Goal: Task Accomplishment & Management: Manage account settings

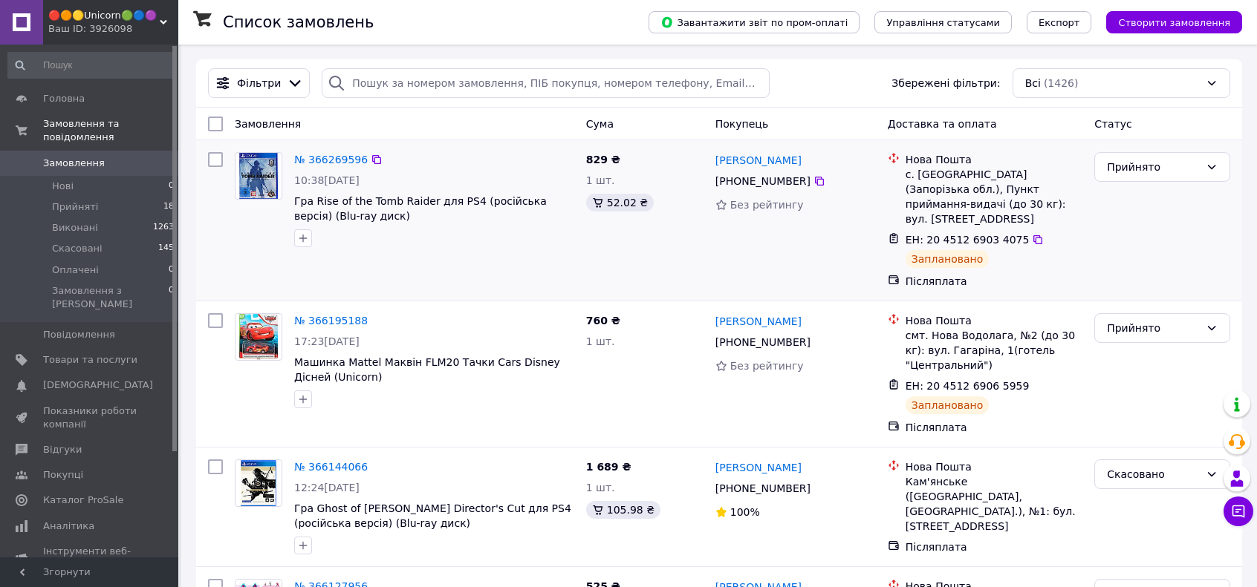
drag, startPoint x: 110, startPoint y: 195, endPoint x: 199, endPoint y: 195, distance: 89.1
click at [110, 197] on li "Прийняті 18" at bounding box center [91, 207] width 183 height 21
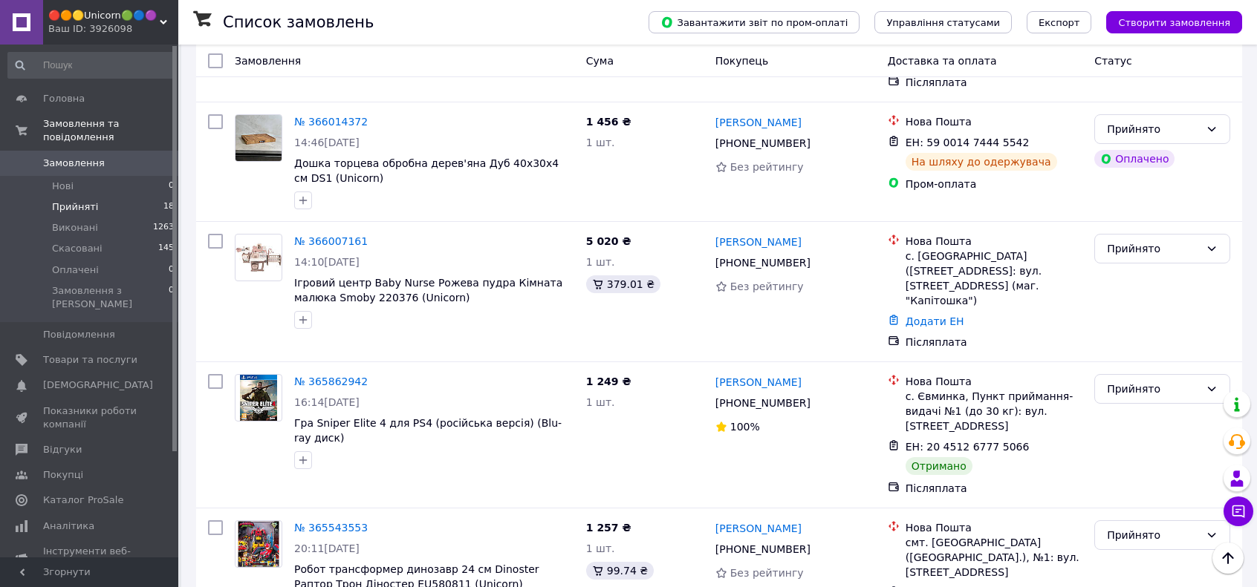
scroll to position [1263, 0]
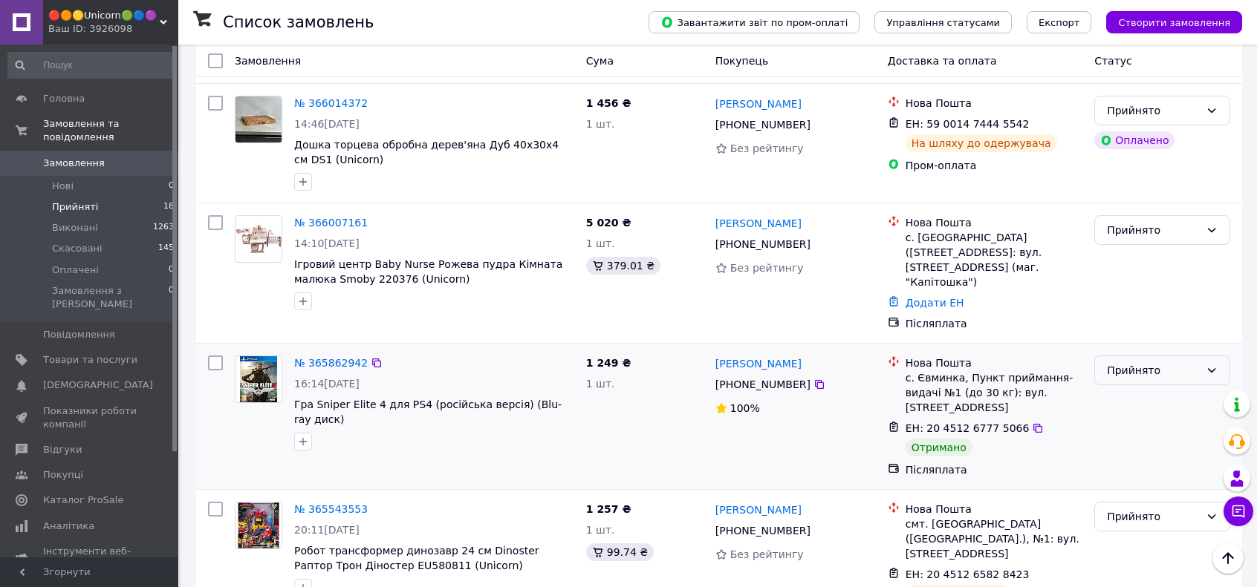
click at [1161, 362] on div "Прийнято" at bounding box center [1153, 370] width 93 height 16
click at [1142, 274] on li "Виконано" at bounding box center [1162, 283] width 134 height 27
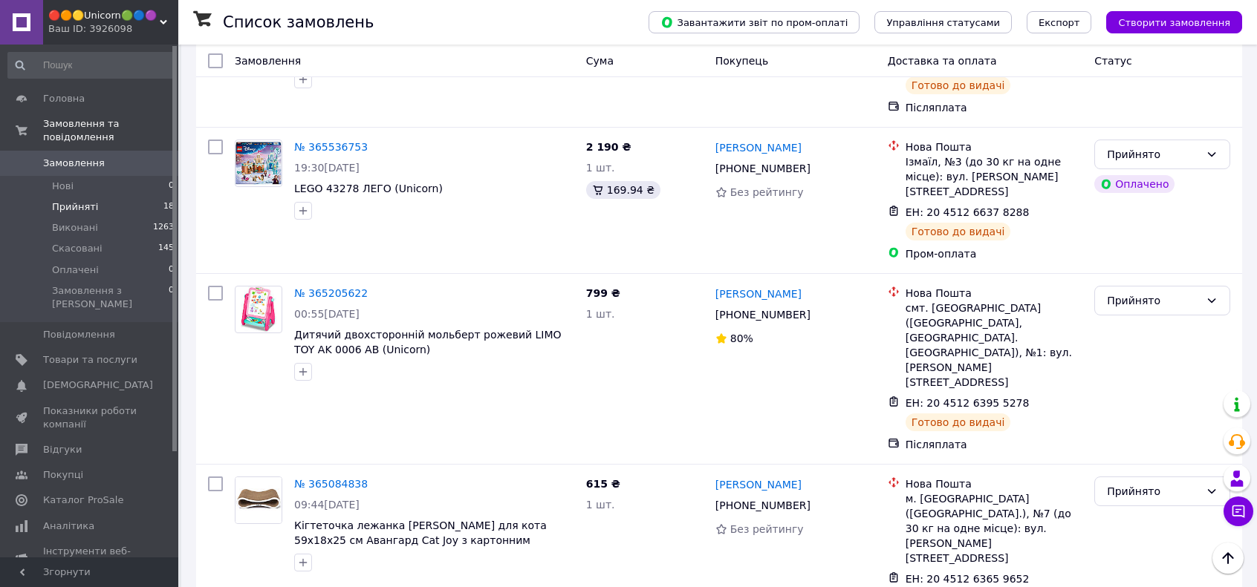
scroll to position [1883, 0]
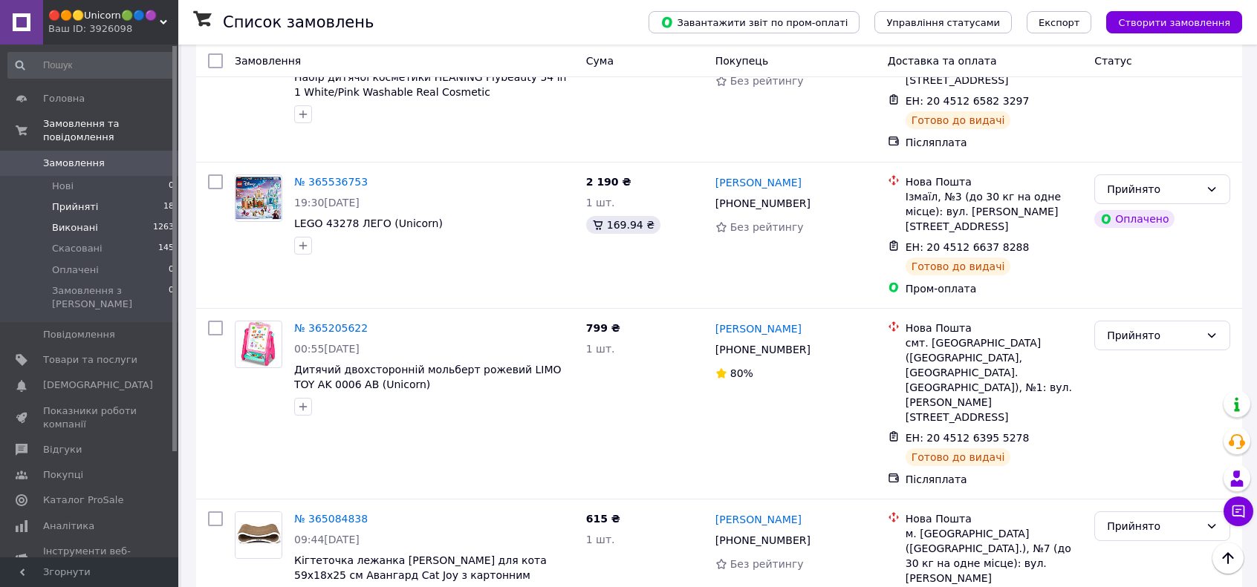
click at [88, 221] on span "Виконані" at bounding box center [75, 227] width 46 height 13
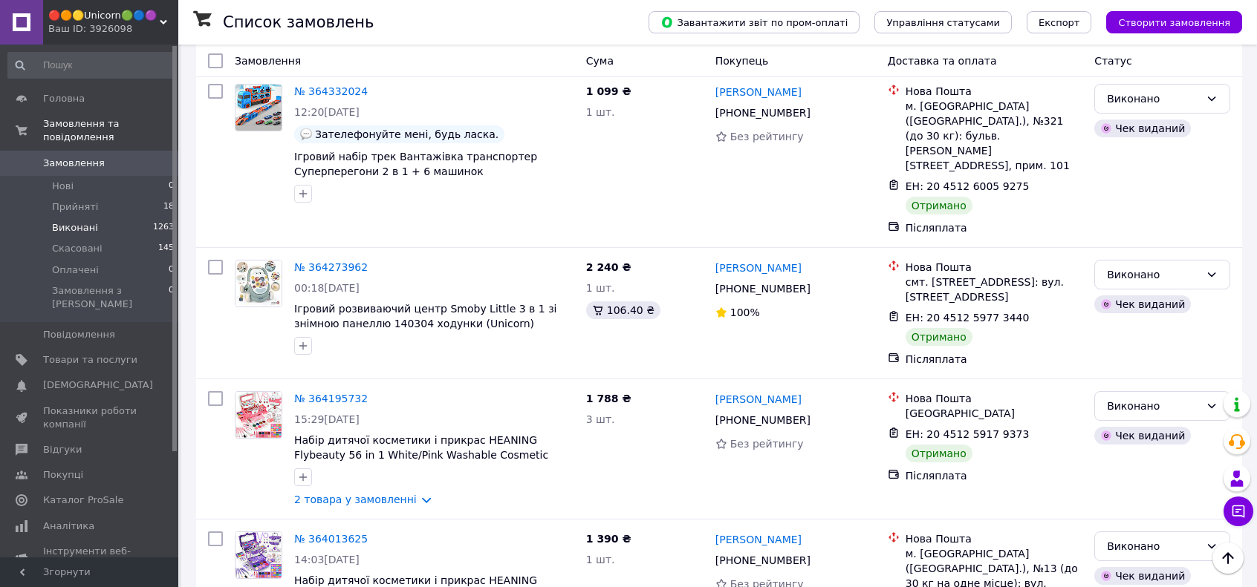
scroll to position [4531, 0]
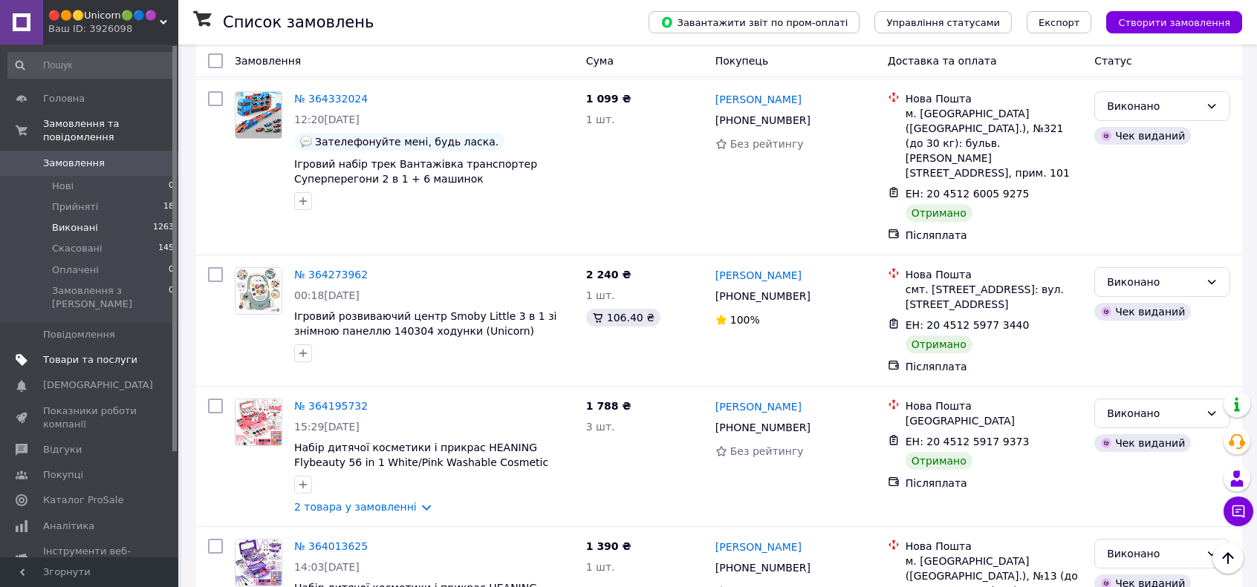
click at [71, 348] on link "Товари та послуги" at bounding box center [91, 360] width 183 height 25
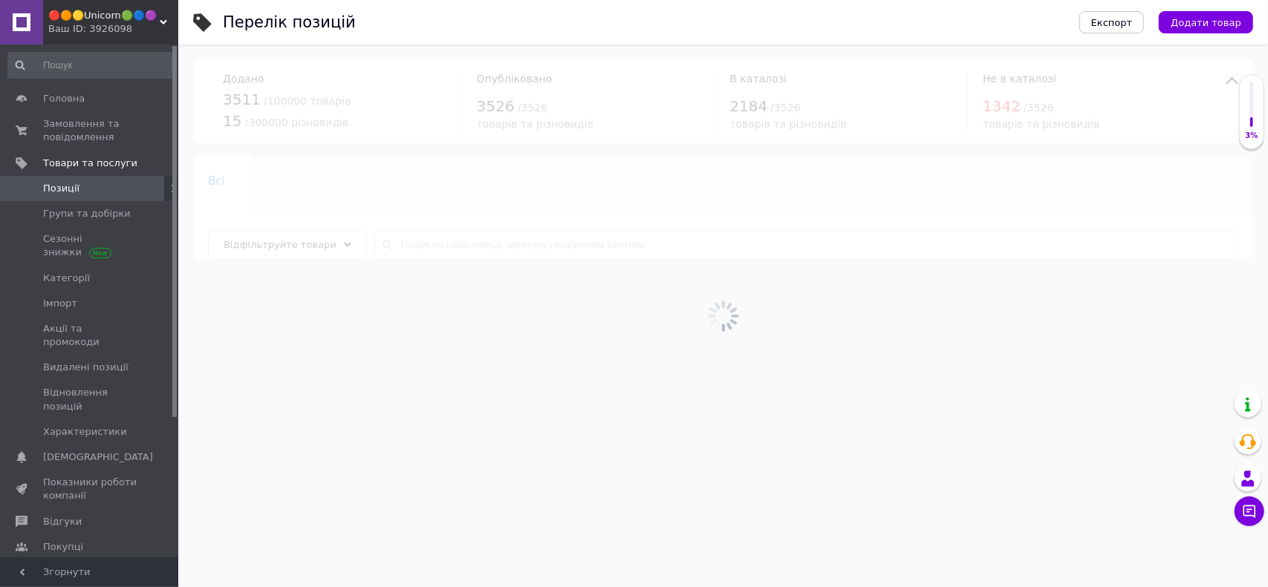
click at [186, 193] on div at bounding box center [723, 316] width 1090 height 543
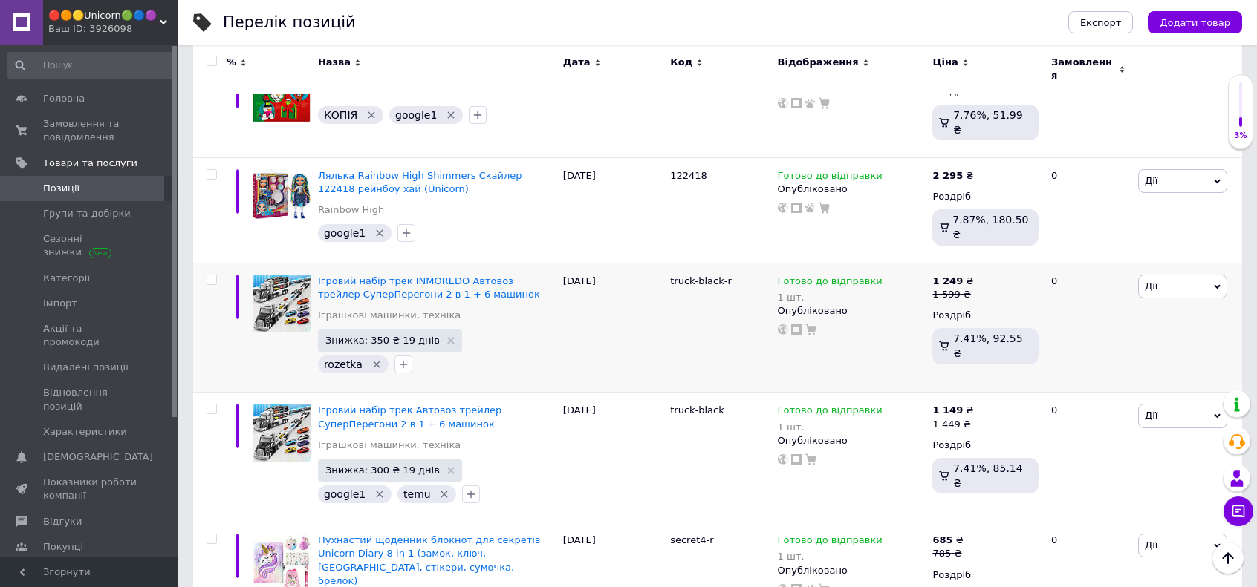
scroll to position [371, 0]
click at [429, 274] on span "Ігровий набір трек INMOREDO Автовоз трейлер СуперПерегони 2 в 1 + 6 машинок" at bounding box center [429, 286] width 222 height 25
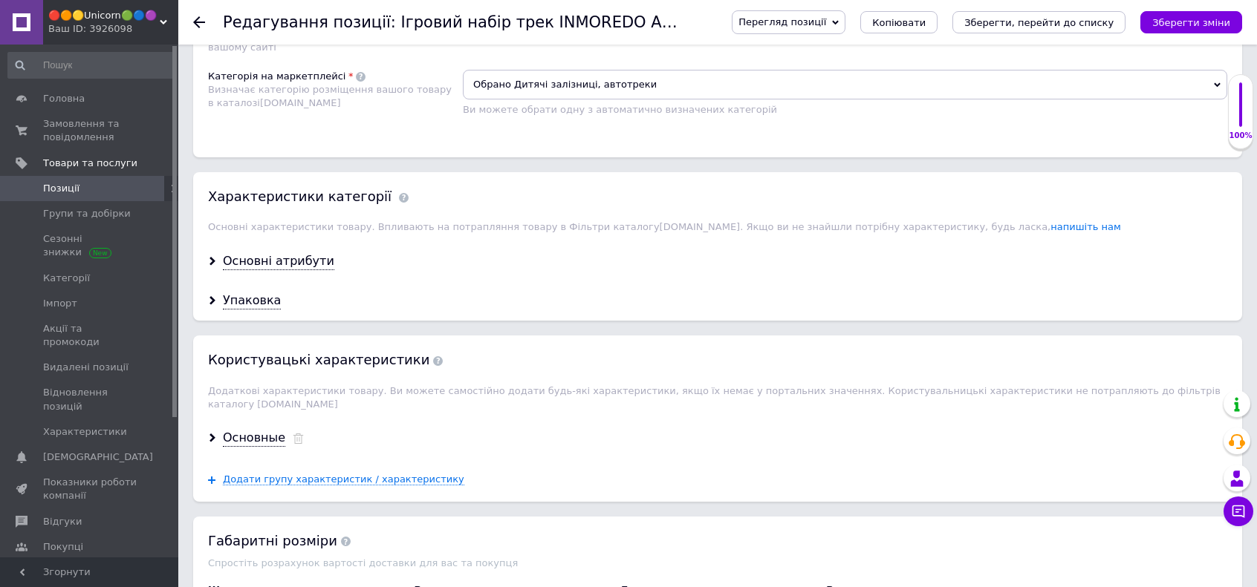
scroll to position [1263, 0]
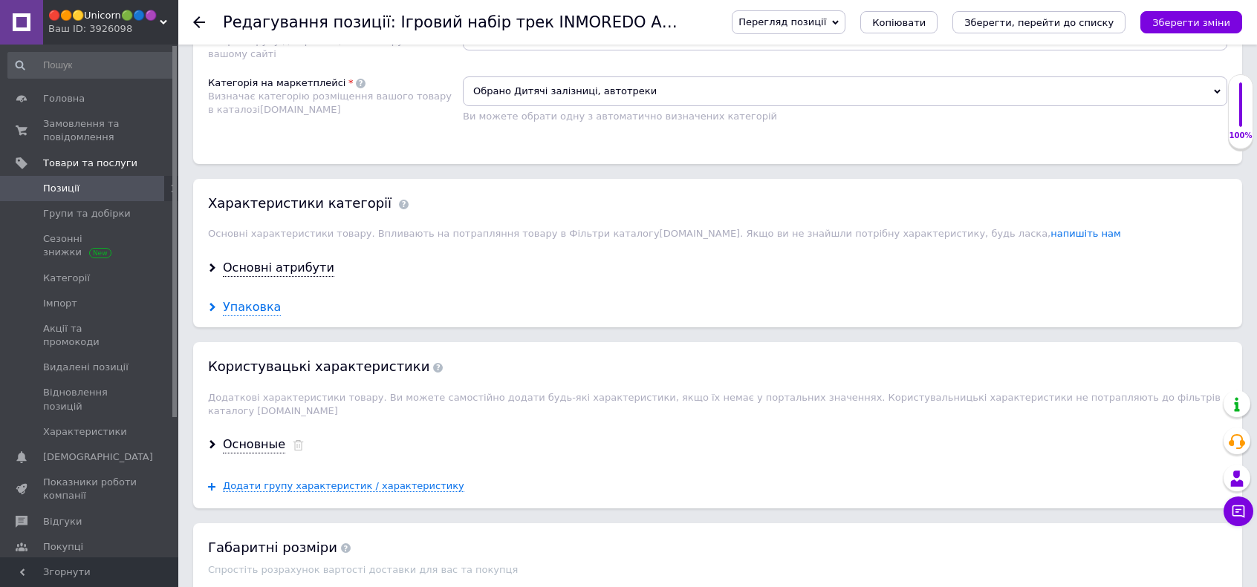
click at [253, 299] on div "Упаковка" at bounding box center [252, 307] width 58 height 17
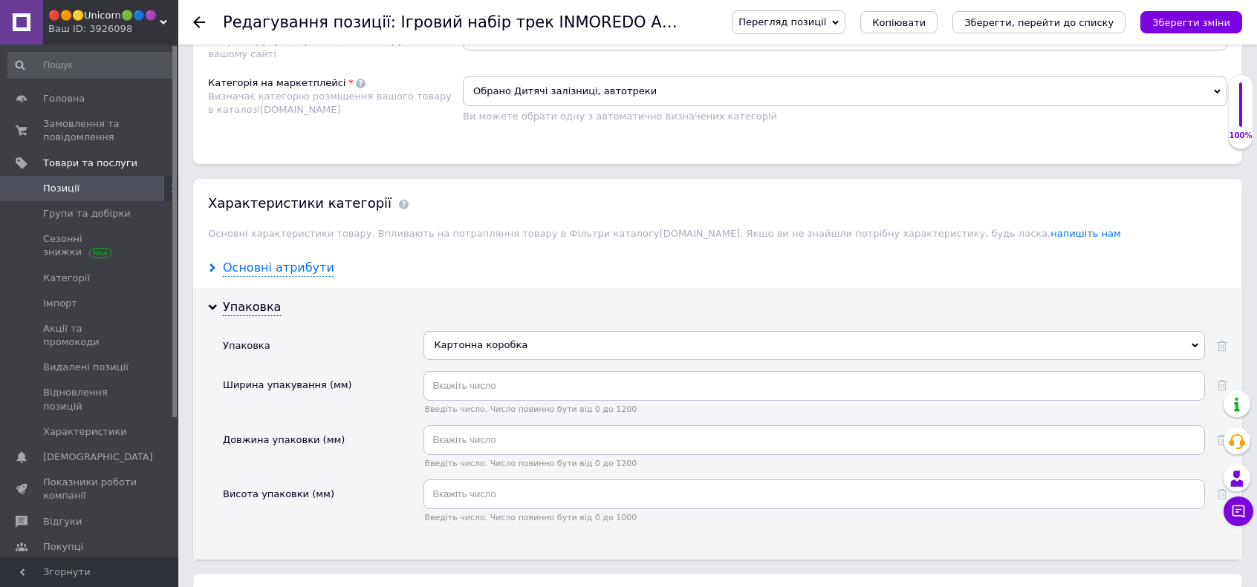
click at [254, 260] on div "Основні атрибути" at bounding box center [278, 268] width 111 height 17
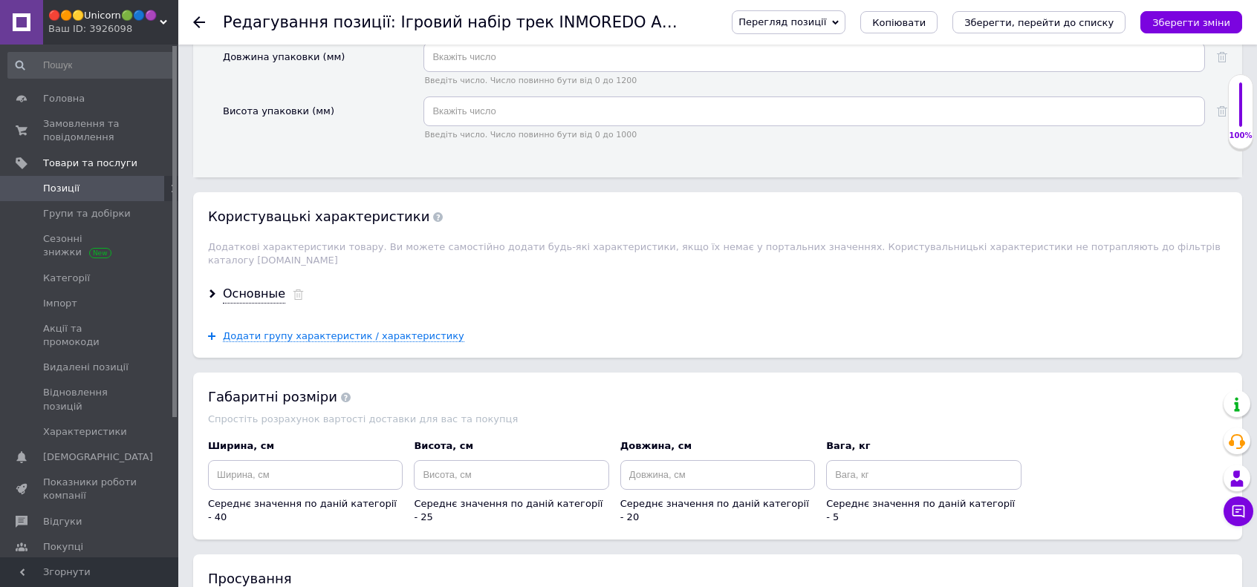
scroll to position [2302, 0]
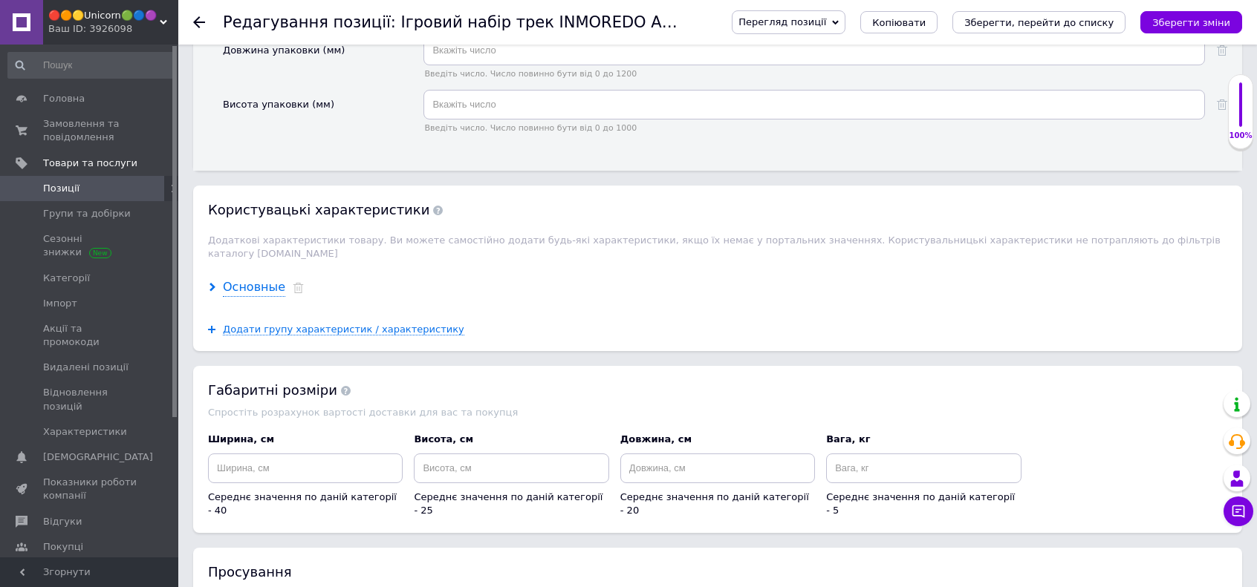
click at [258, 279] on div "Основные" at bounding box center [254, 287] width 62 height 17
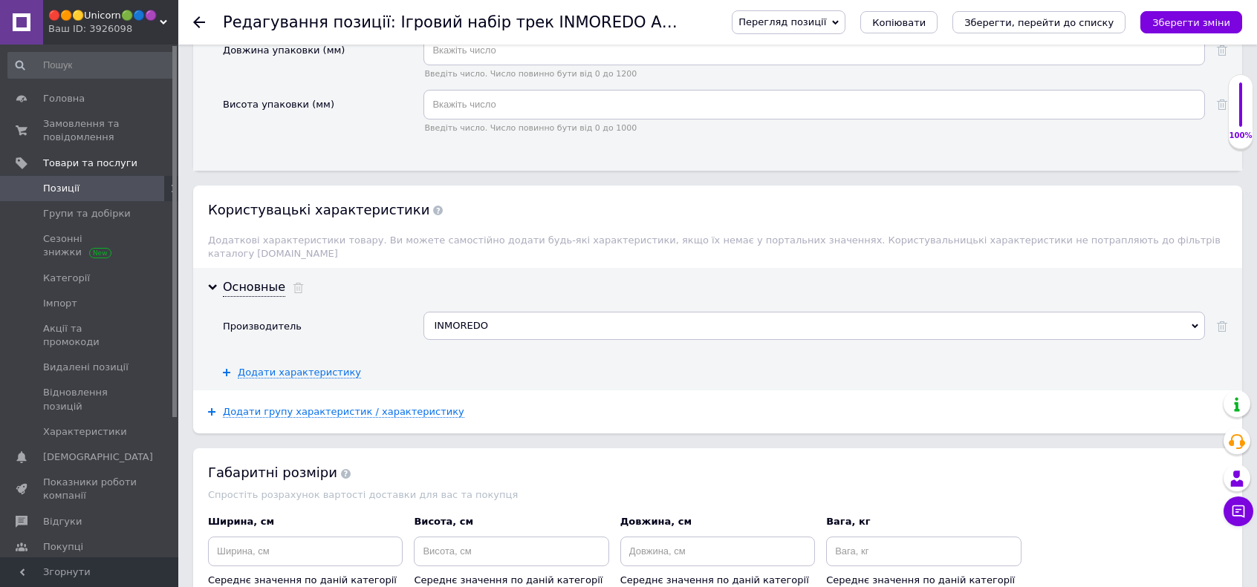
click at [59, 185] on span "Позиції" at bounding box center [61, 188] width 36 height 13
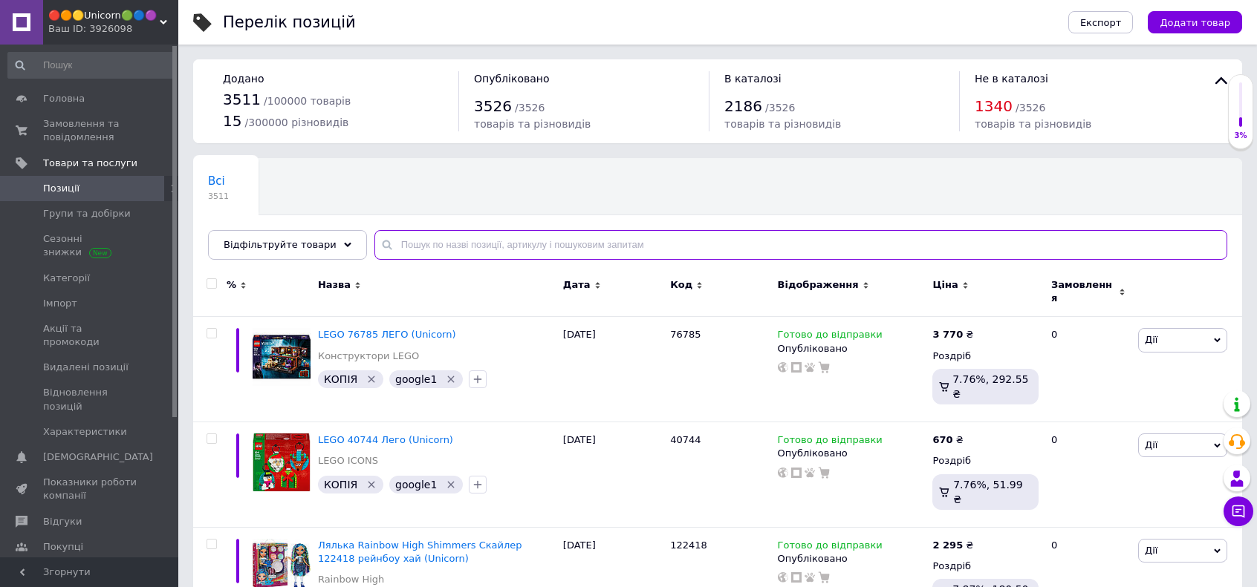
click at [446, 239] on input "text" at bounding box center [800, 245] width 853 height 30
paste input "1-2270"
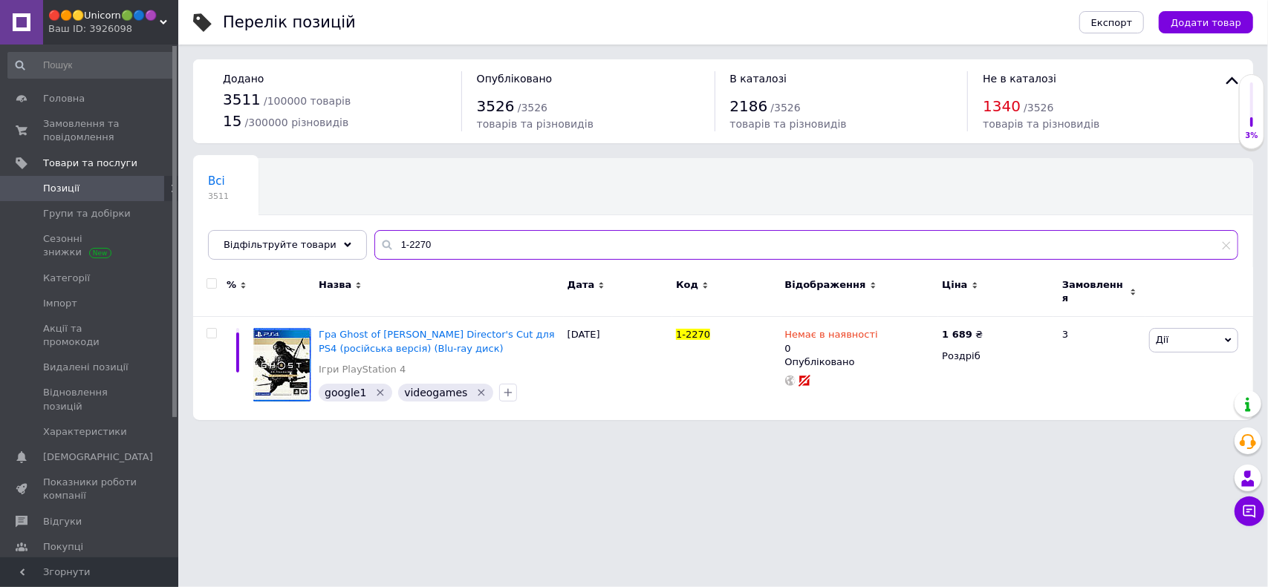
click at [443, 241] on input "1-2270" at bounding box center [806, 245] width 864 height 30
paste input "2-841"
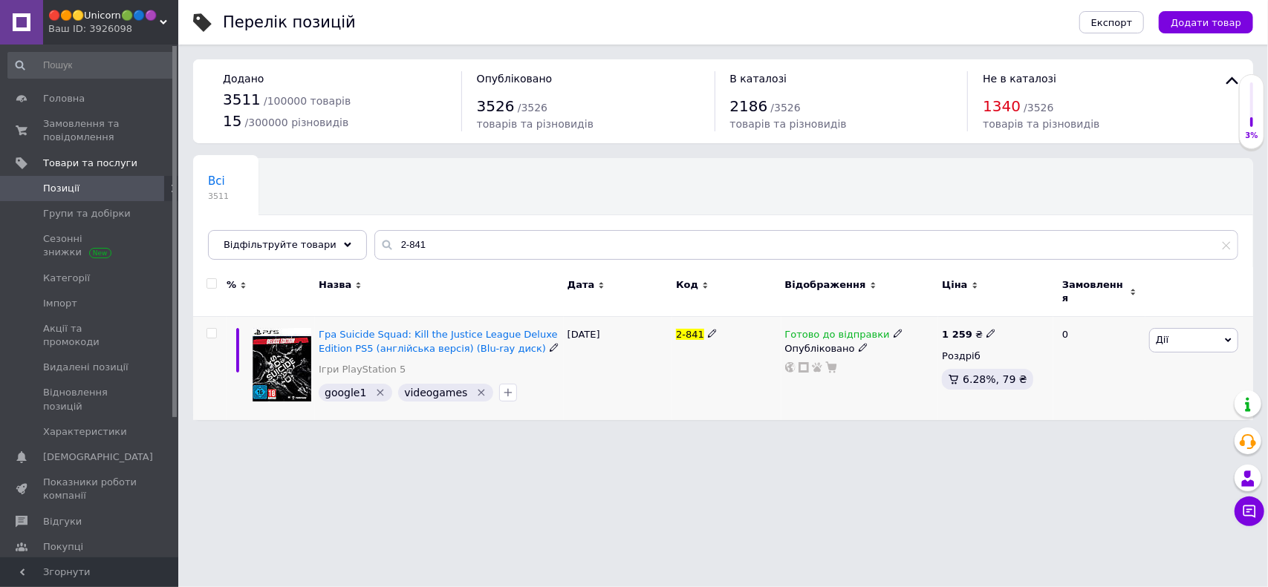
click at [893, 329] on icon at bounding box center [897, 333] width 9 height 9
click at [924, 371] on li "Немає в наявності" at bounding box center [974, 381] width 141 height 21
click at [751, 435] on html "🔴🟠🟡Unicorn🟢🔵🟣 Ваш ID: 3926098 Сайт 🔴🟠🟡Unicorn🟢🔵🟣 Кабінет покупця Перевірити ста…" at bounding box center [634, 217] width 1268 height 435
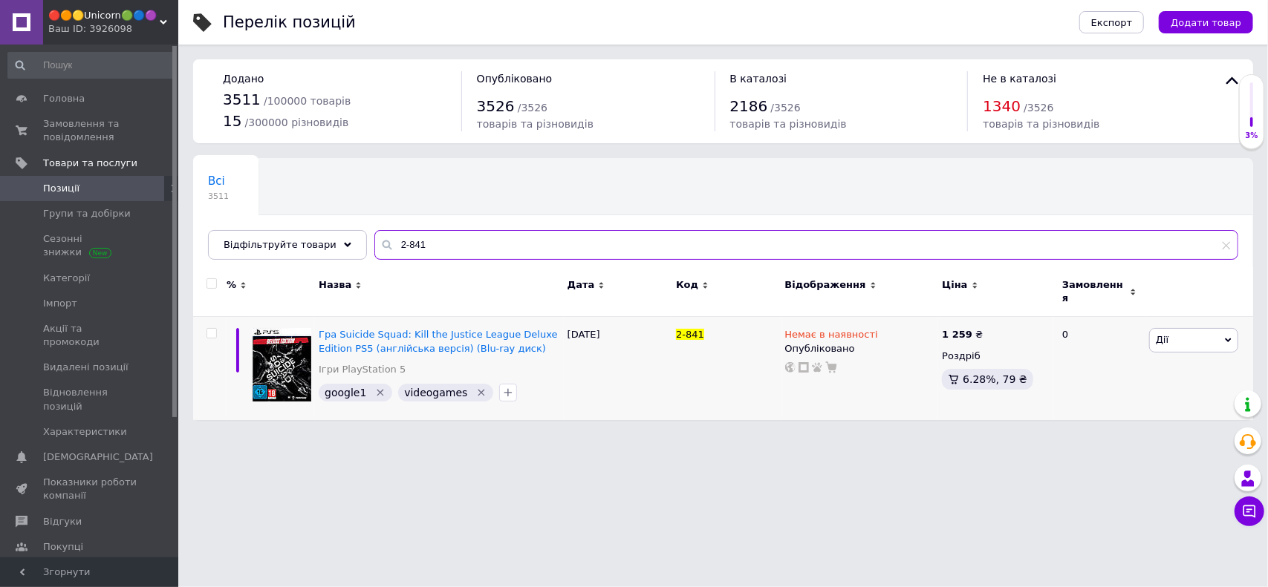
click at [466, 239] on input "2-841" at bounding box center [806, 245] width 864 height 30
paste input "1-2177"
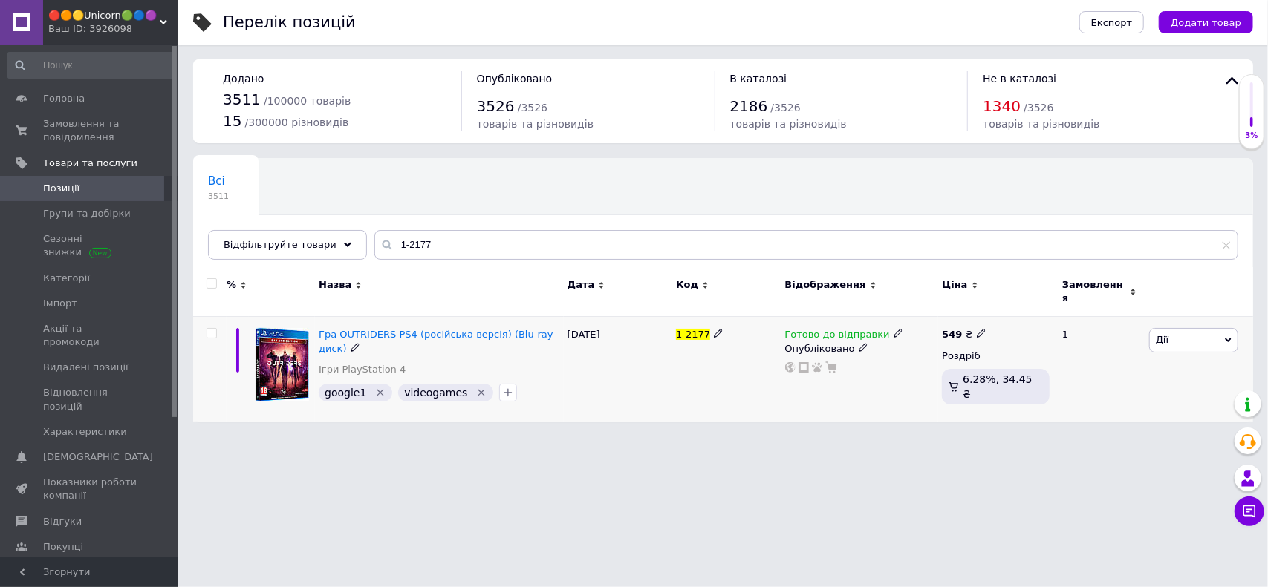
click at [893, 330] on use at bounding box center [897, 334] width 8 height 8
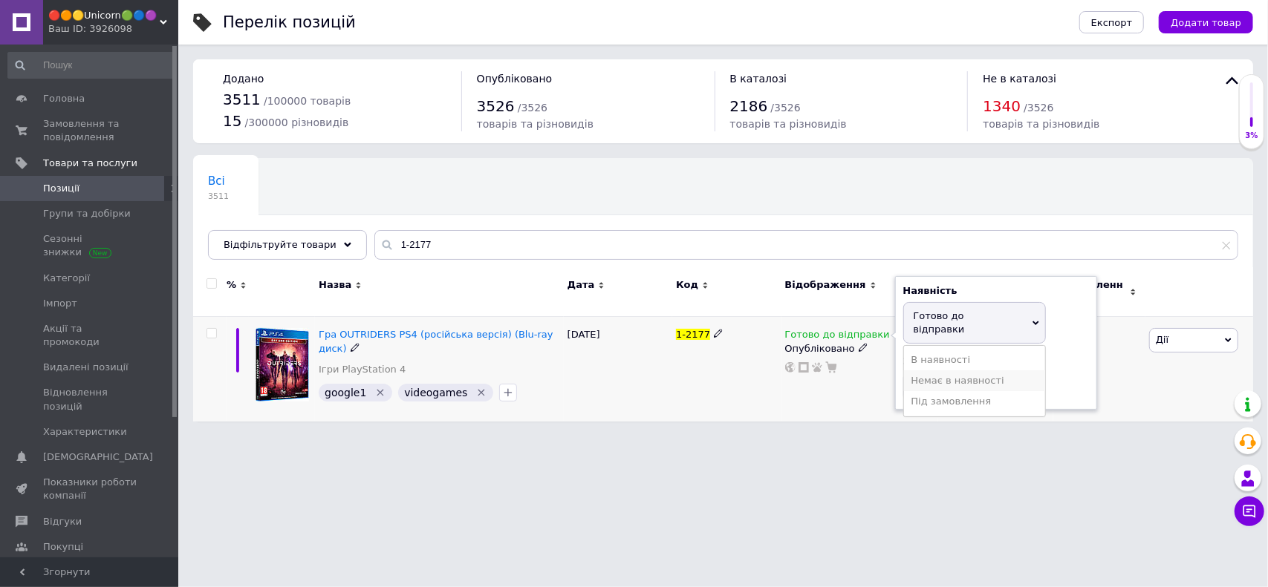
click at [928, 371] on li "Немає в наявності" at bounding box center [974, 381] width 141 height 21
click at [729, 437] on html "🔴🟠🟡Unicorn🟢🔵🟣 Ваш ID: 3926098 Сайт 🔴🟠🟡Unicorn🟢🔵🟣 Кабінет покупця Перевірити ста…" at bounding box center [634, 218] width 1268 height 437
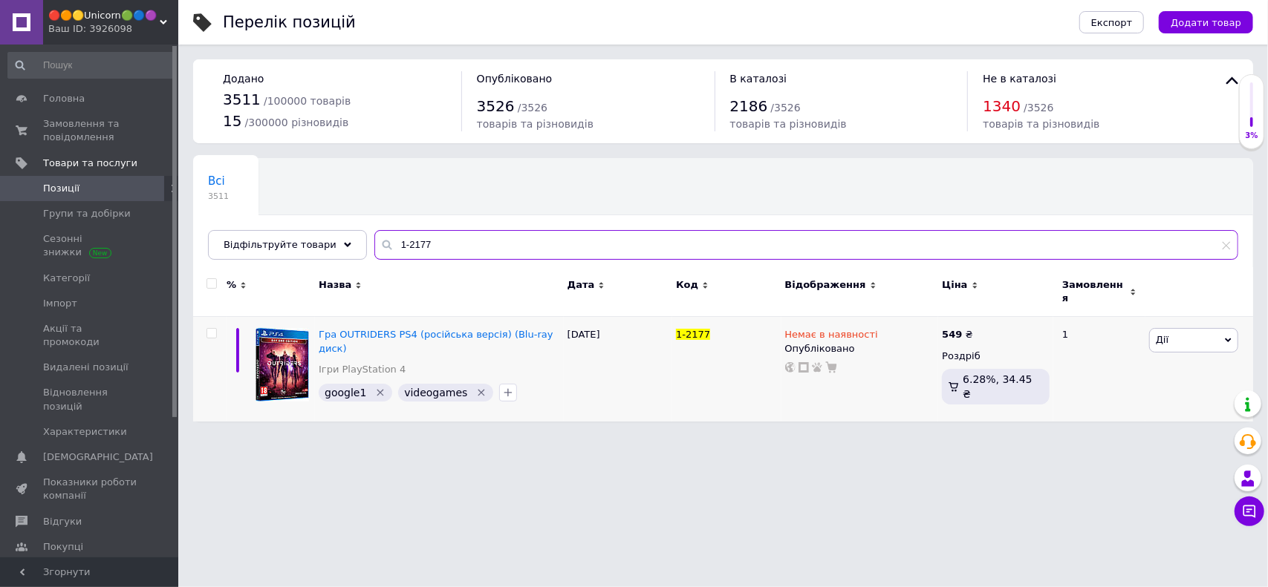
click at [432, 247] on input "1-2177" at bounding box center [806, 245] width 864 height 30
paste input "1459"
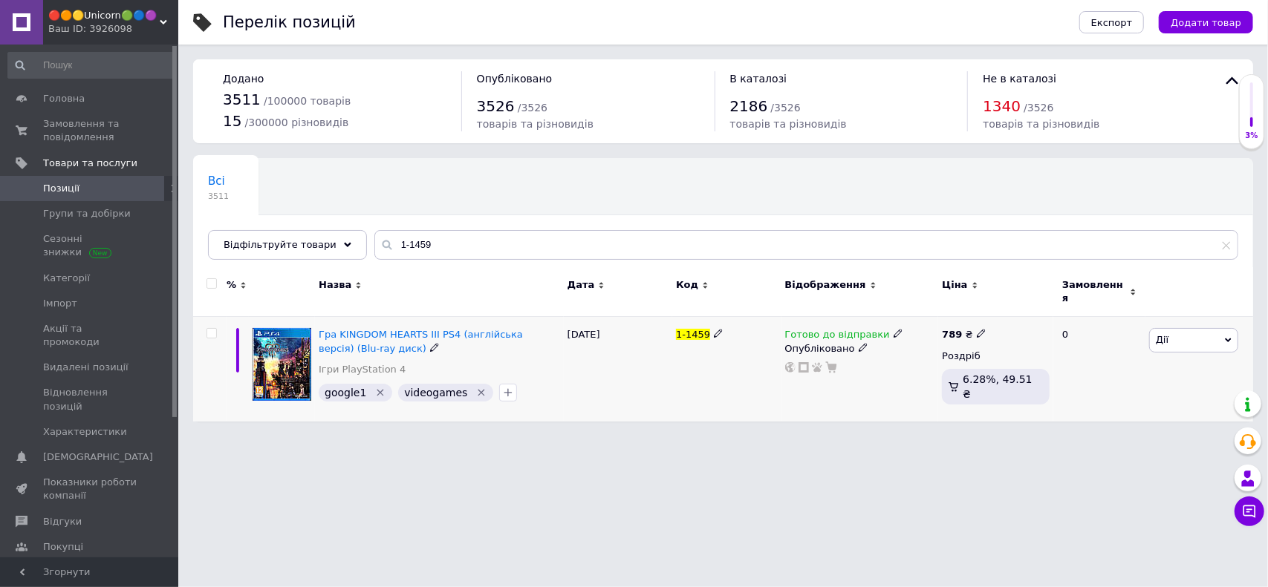
click at [893, 329] on icon at bounding box center [897, 333] width 9 height 9
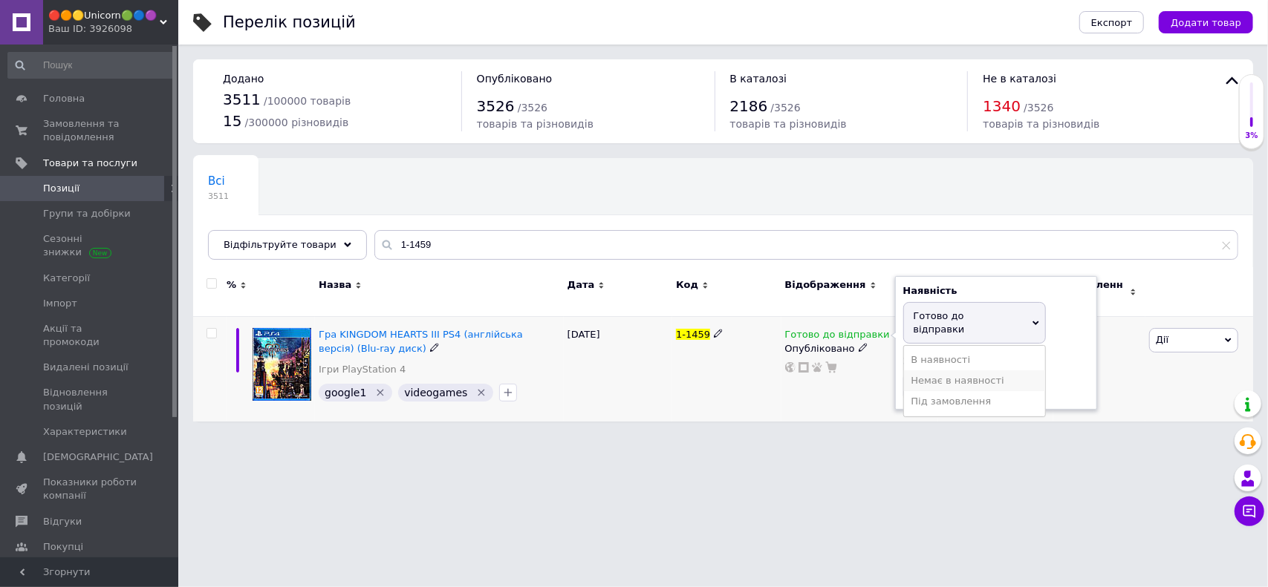
click at [929, 371] on li "Немає в наявності" at bounding box center [974, 381] width 141 height 21
click at [735, 437] on html "🔴🟠🟡Unicorn🟢🔵🟣 Ваш ID: 3926098 Сайт 🔴🟠🟡Unicorn🟢🔵🟣 Кабінет покупця Перевірити ста…" at bounding box center [634, 218] width 1268 height 437
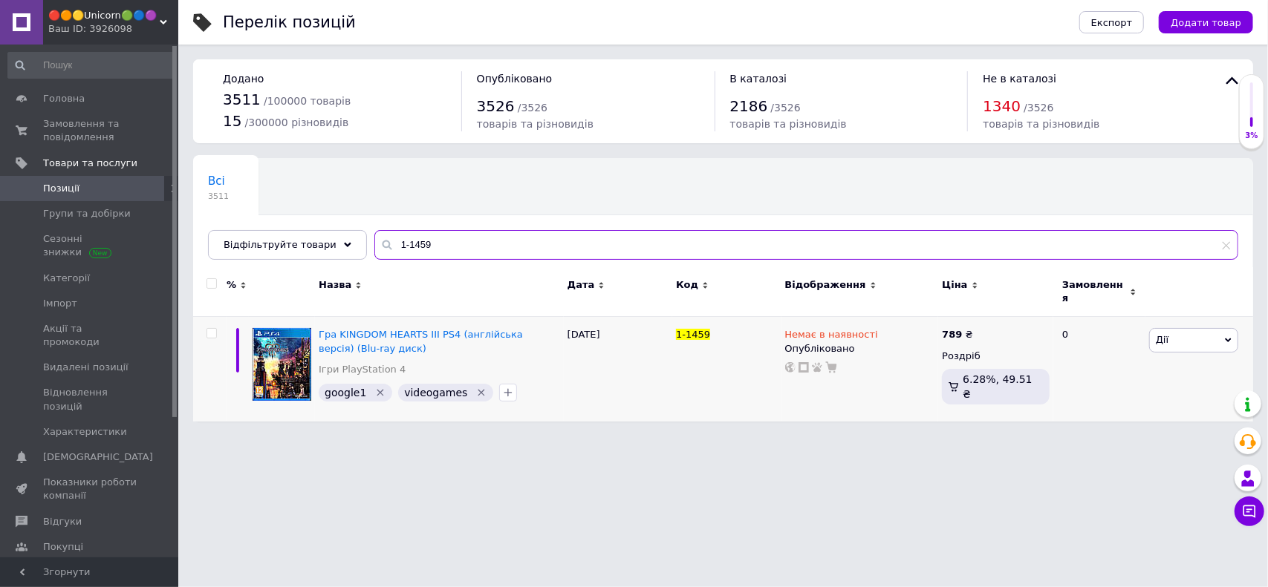
click at [456, 232] on input "1-1459" at bounding box center [806, 245] width 864 height 30
paste input "2167"
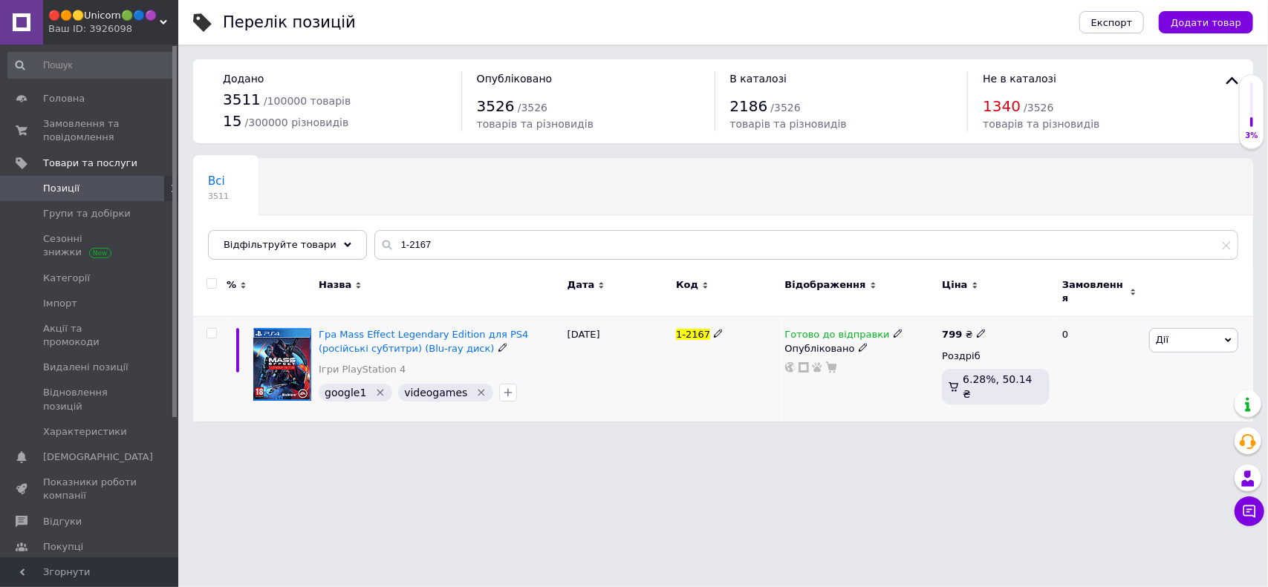
click at [893, 329] on icon at bounding box center [897, 333] width 9 height 9
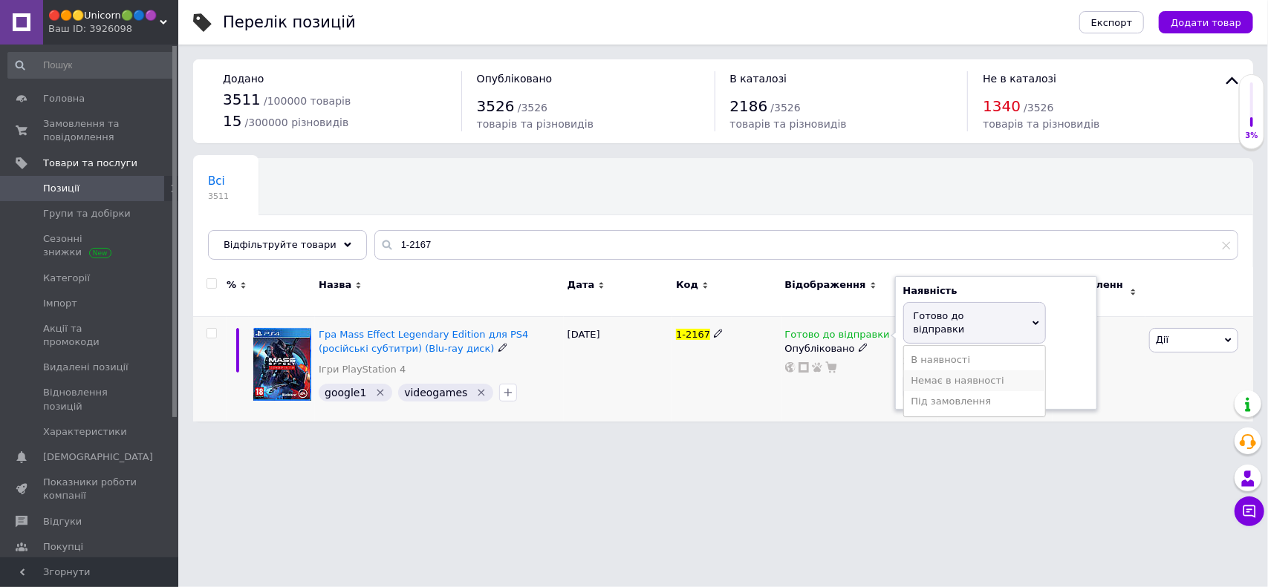
click at [924, 371] on li "Немає в наявності" at bounding box center [974, 381] width 141 height 21
click at [736, 437] on html "🔴🟠🟡Unicorn🟢🔵🟣 Ваш ID: 3926098 Сайт 🔴🟠🟡Unicorn🟢🔵🟣 Кабінет покупця Перевірити ста…" at bounding box center [634, 218] width 1268 height 437
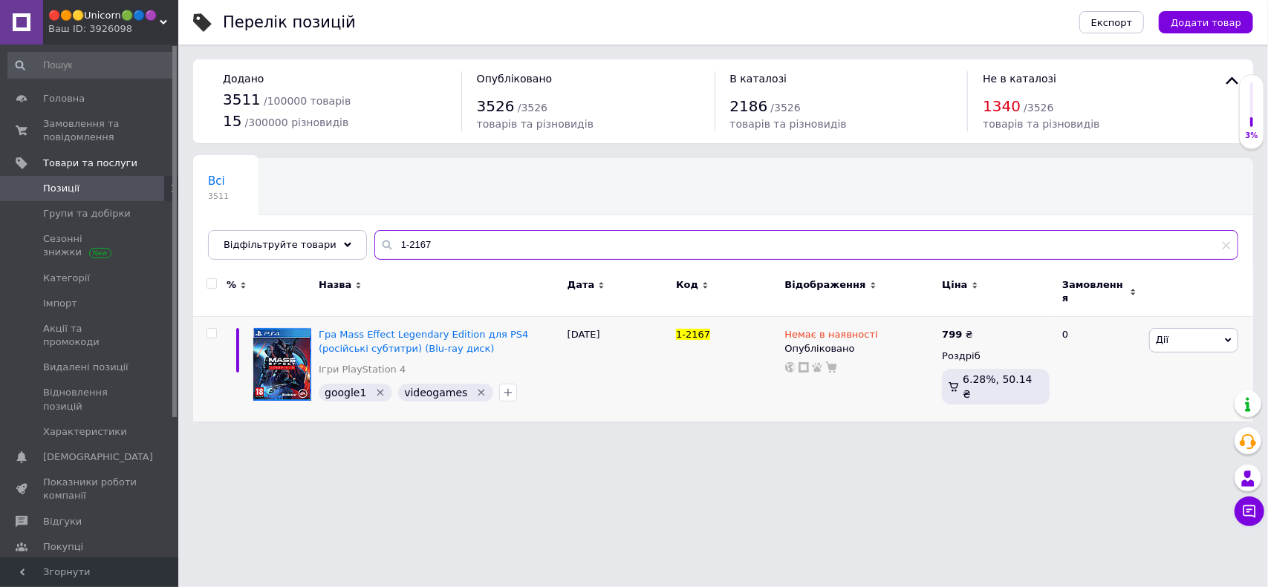
click at [429, 238] on input "1-2167" at bounding box center [806, 245] width 864 height 30
paste input "1031"
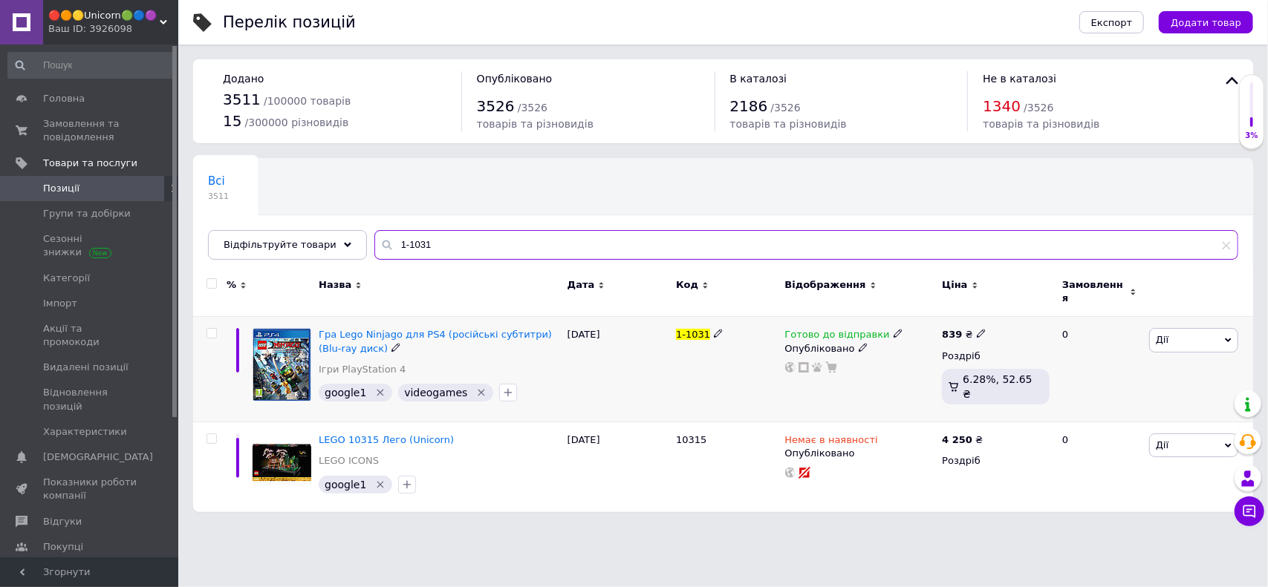
type input "1-1031"
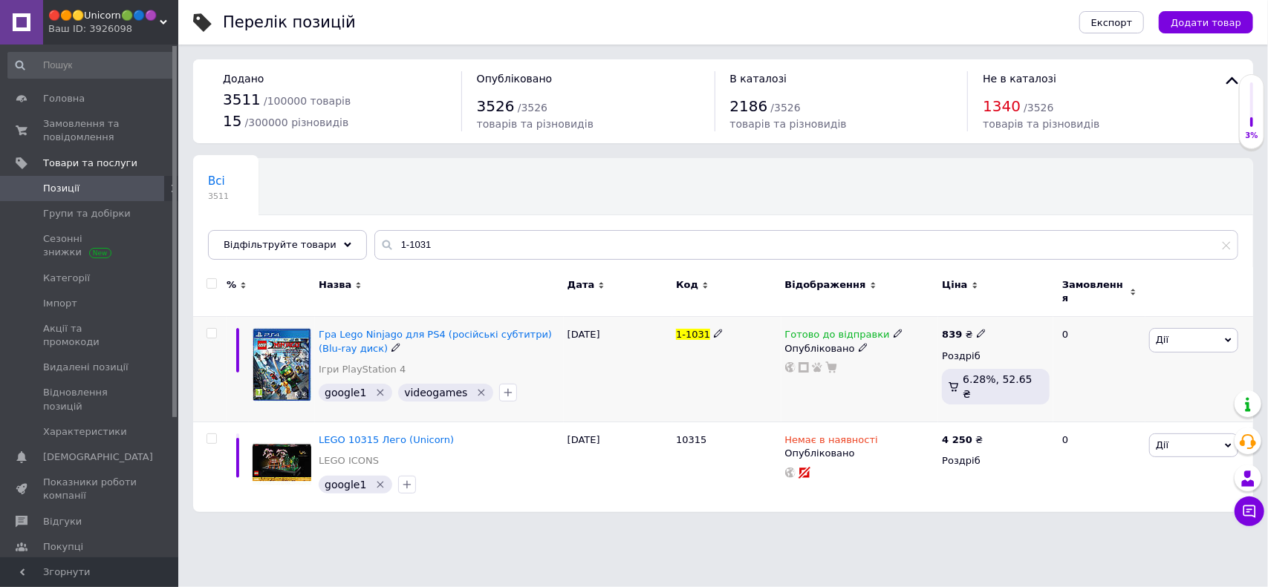
click at [893, 329] on icon at bounding box center [897, 333] width 9 height 9
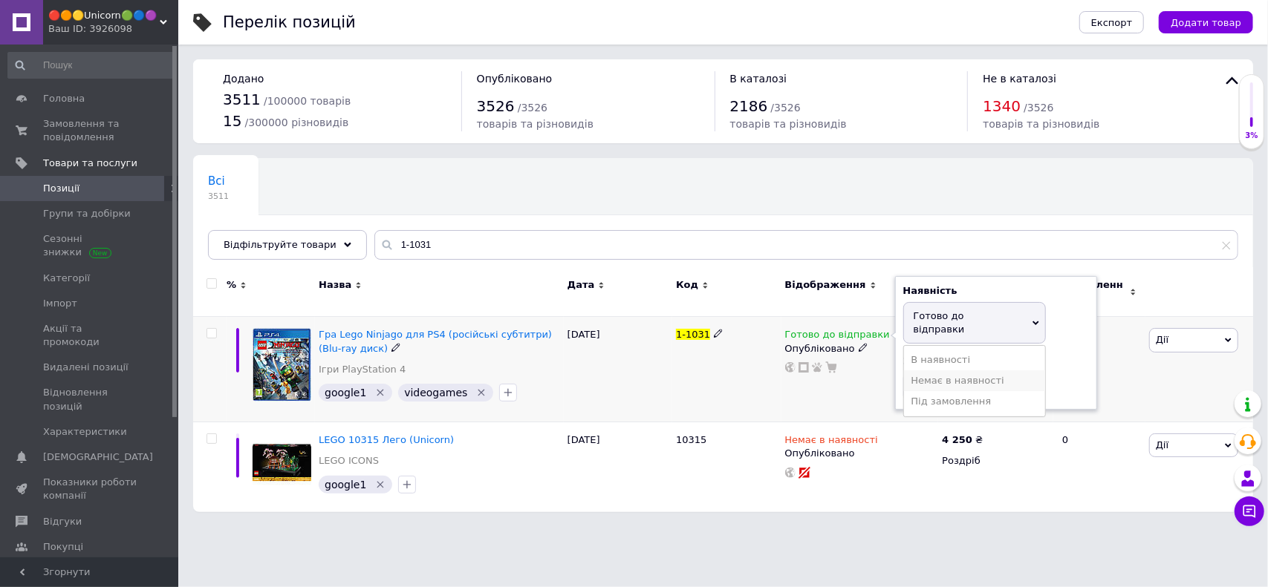
click at [926, 371] on li "Немає в наявності" at bounding box center [974, 381] width 141 height 21
click at [734, 383] on div "1-1031" at bounding box center [726, 369] width 108 height 105
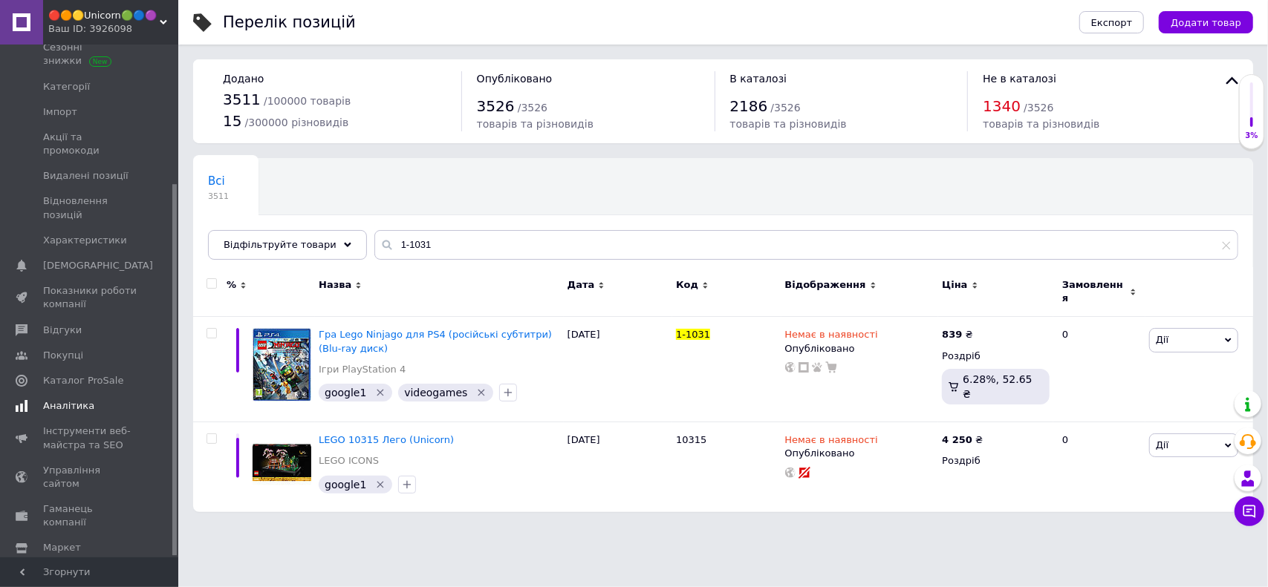
click at [74, 400] on span "Аналітика" at bounding box center [68, 406] width 51 height 13
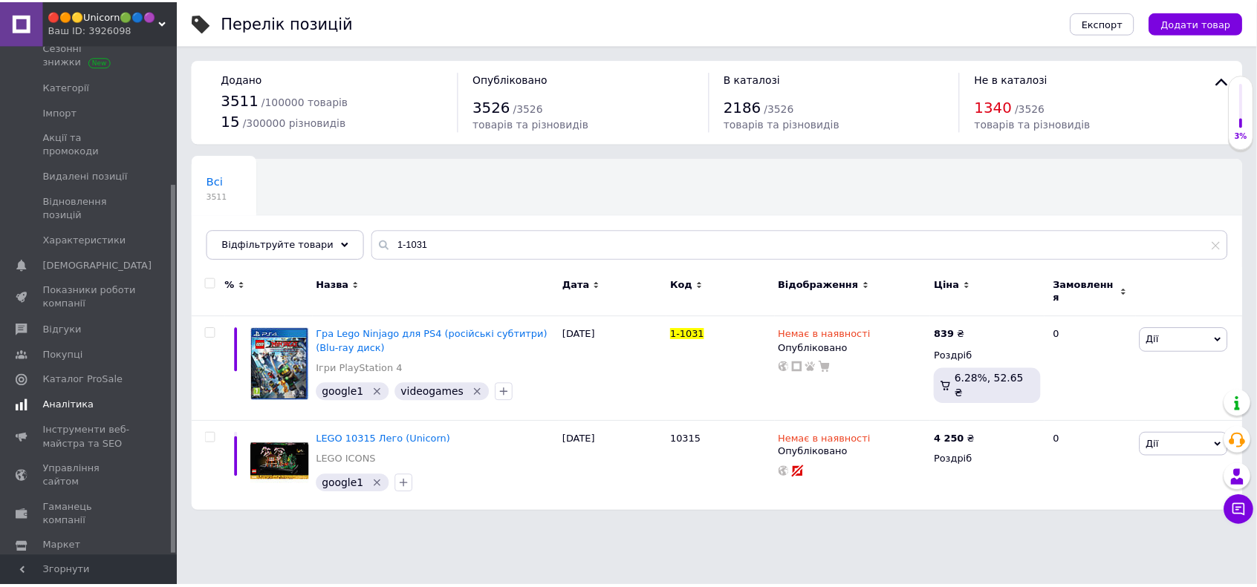
scroll to position [131, 0]
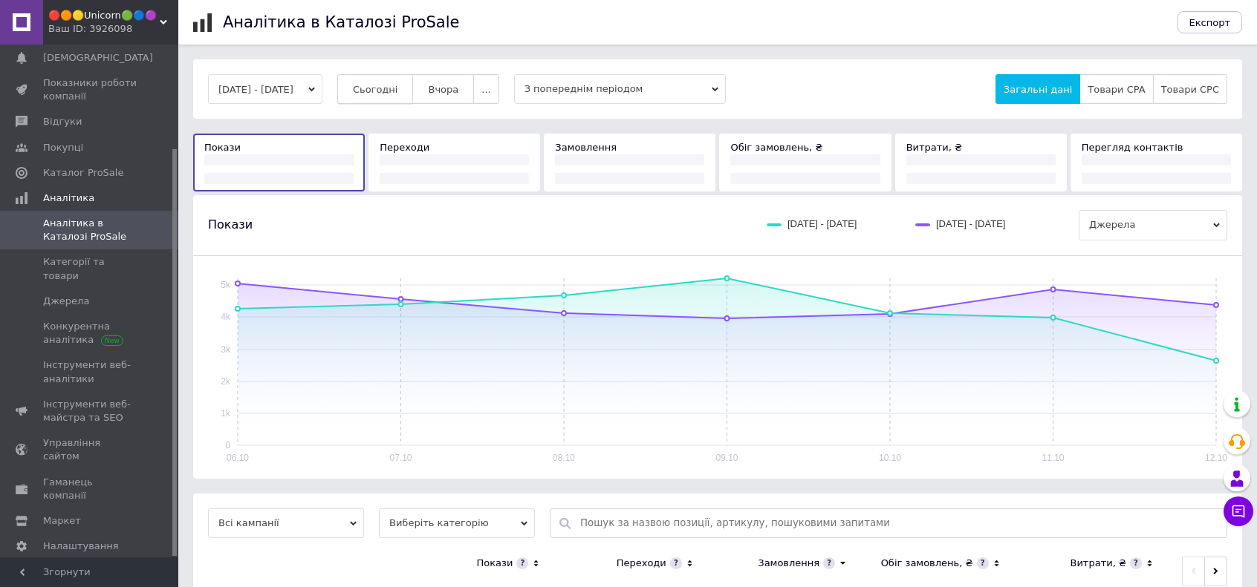
click at [398, 88] on span "Сьогодні" at bounding box center [375, 89] width 45 height 11
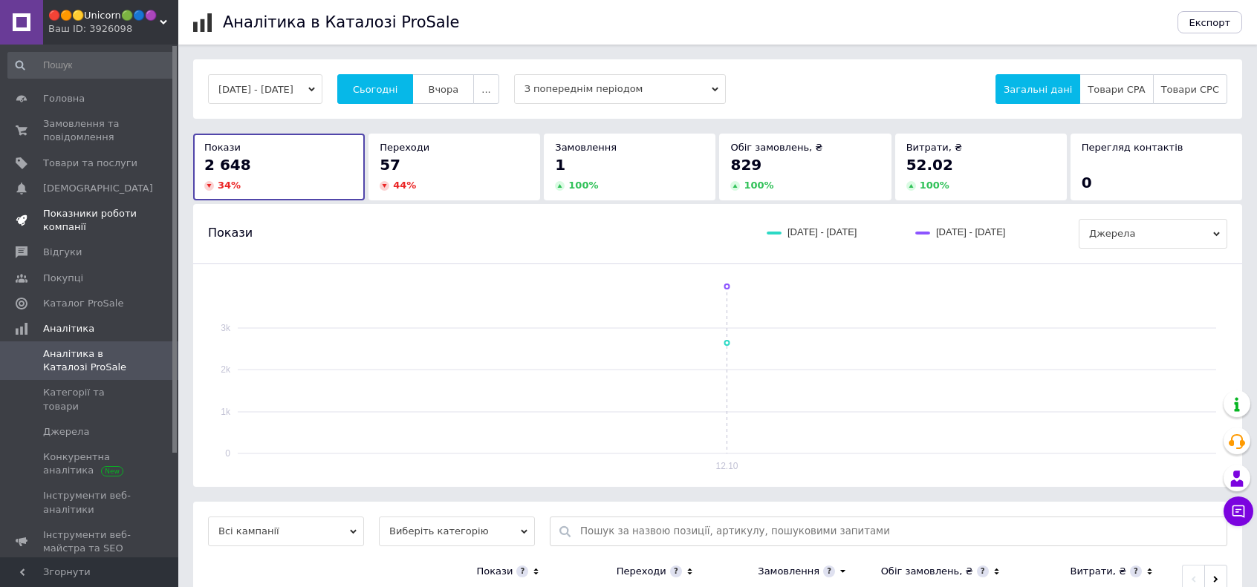
click at [59, 212] on span "Показники роботи компанії" at bounding box center [90, 220] width 94 height 27
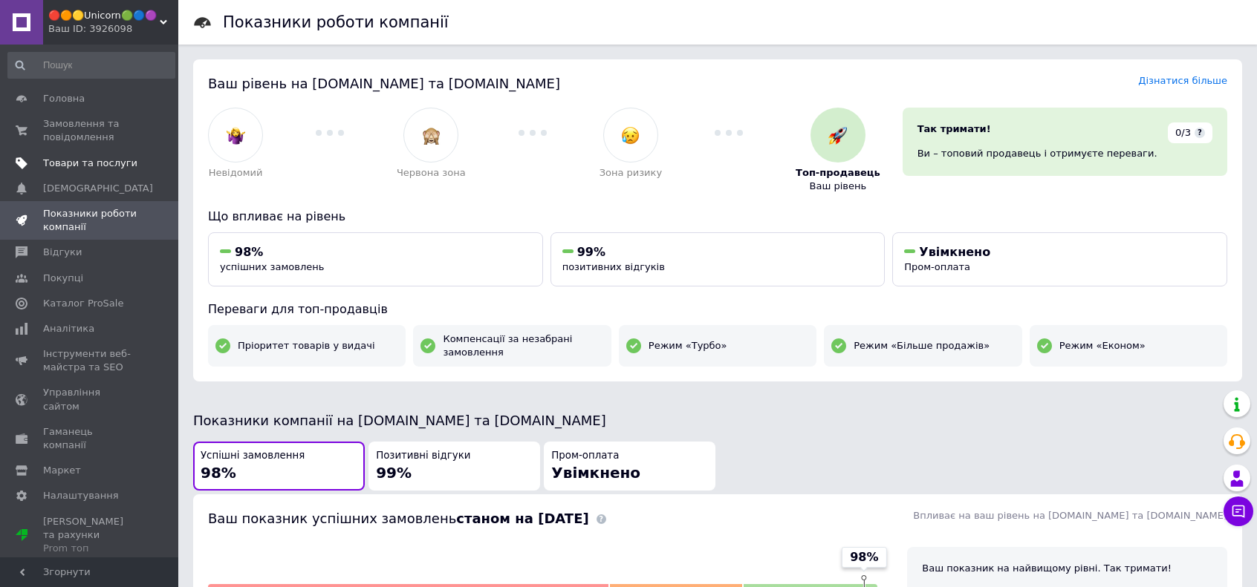
click at [71, 169] on span "Товари та послуги" at bounding box center [90, 163] width 94 height 13
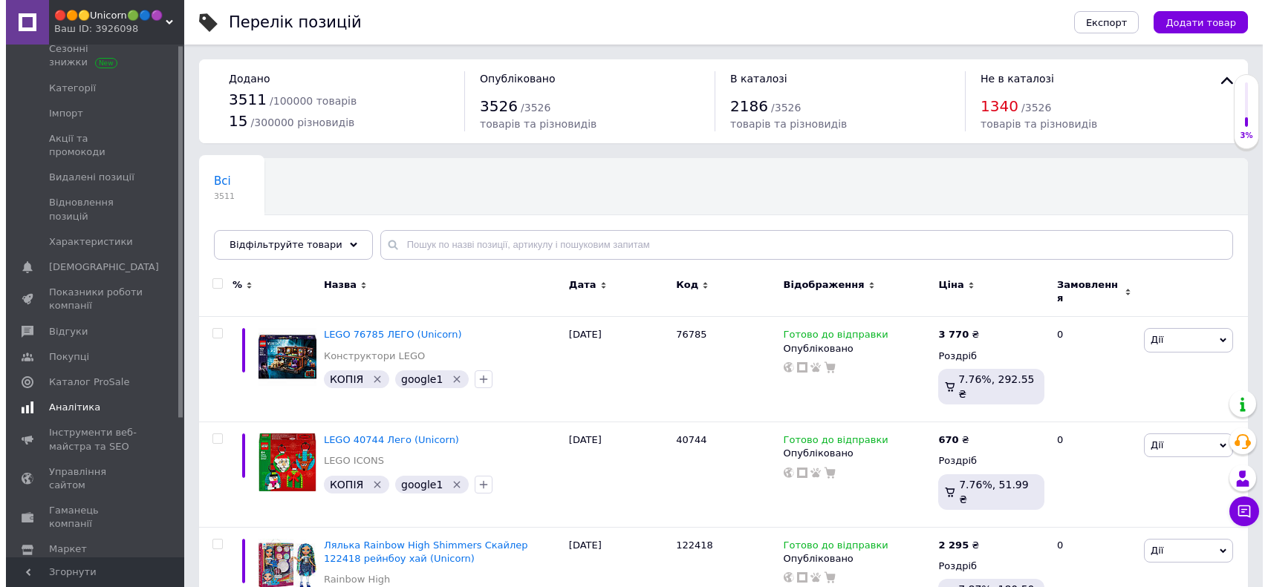
scroll to position [192, 0]
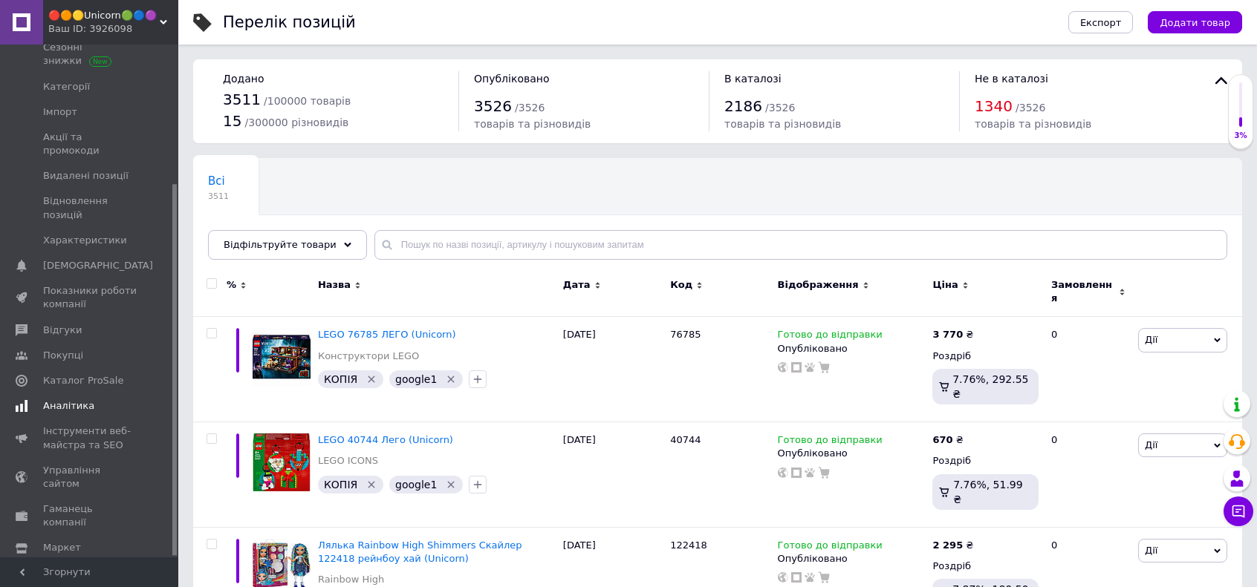
click at [61, 400] on span "Аналітика" at bounding box center [68, 406] width 51 height 13
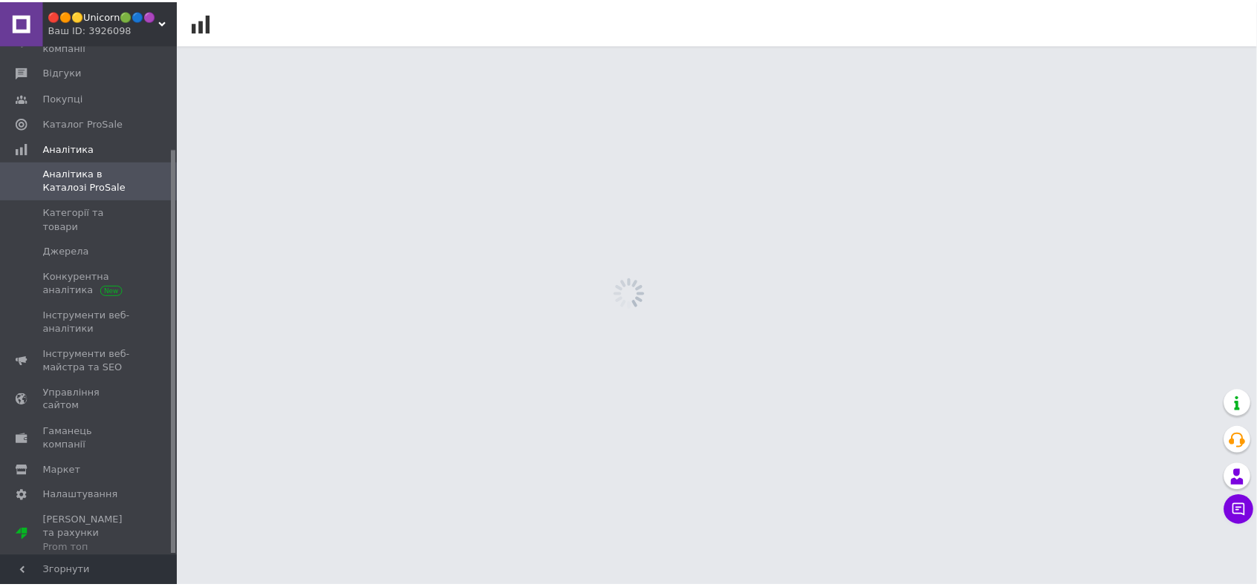
scroll to position [131, 0]
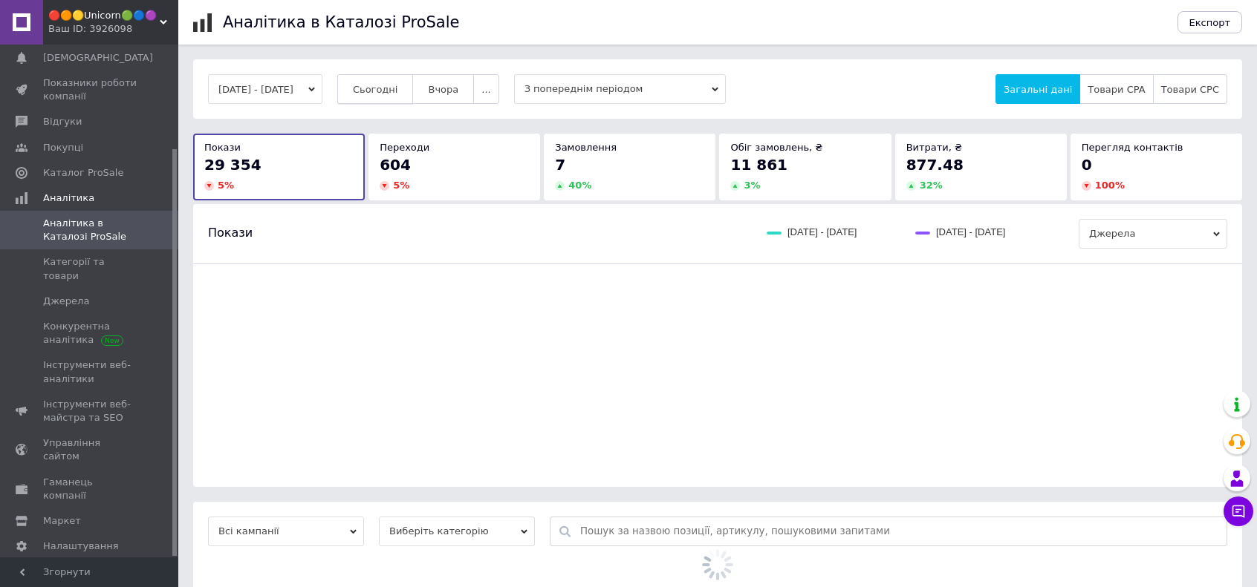
click at [394, 85] on span "Сьогодні" at bounding box center [375, 89] width 45 height 11
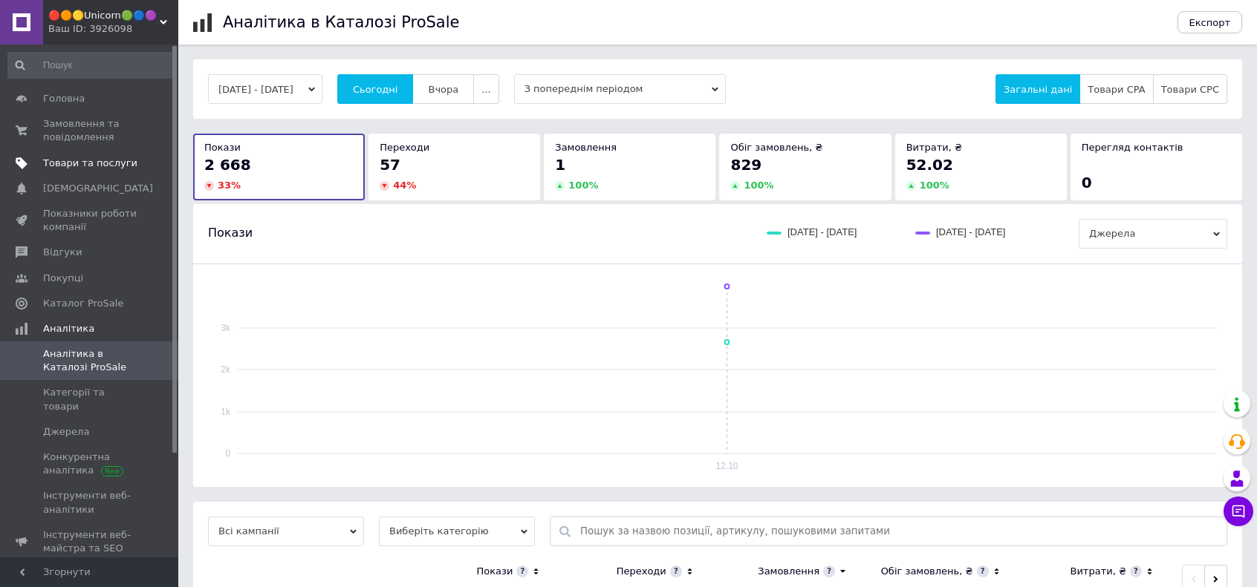
click at [71, 166] on span "Товари та послуги" at bounding box center [90, 163] width 94 height 13
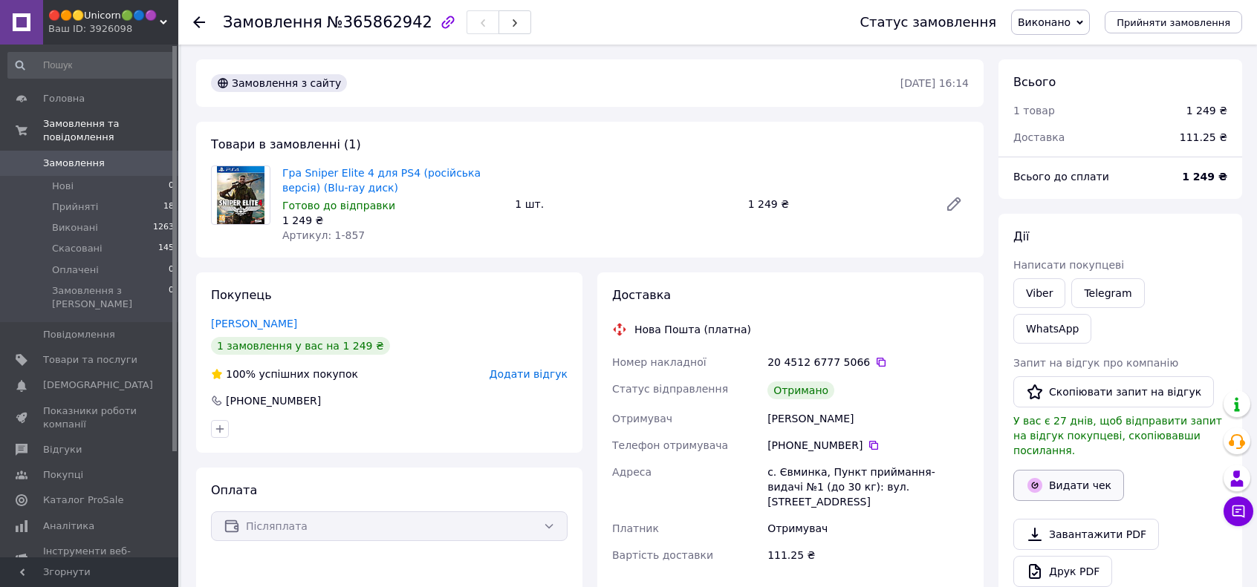
click at [1069, 470] on button "Видати чек" at bounding box center [1068, 485] width 111 height 31
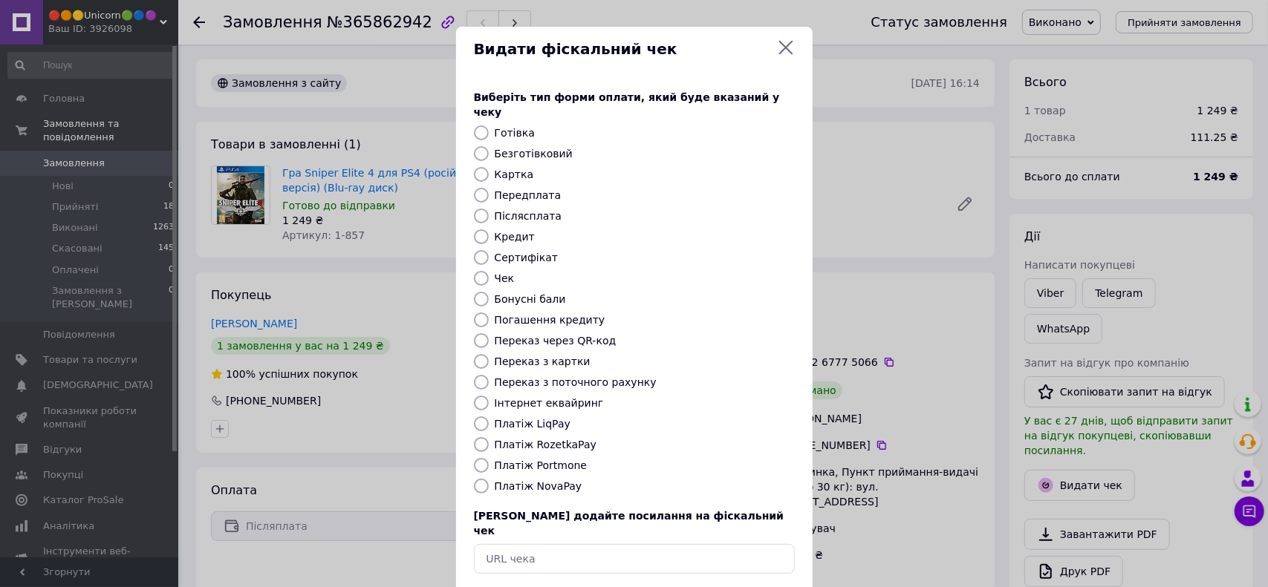
click at [520, 210] on label "Післясплата" at bounding box center [529, 216] width 68 height 12
click at [489, 209] on input "Післясплата" at bounding box center [481, 216] width 15 height 15
radio input "true"
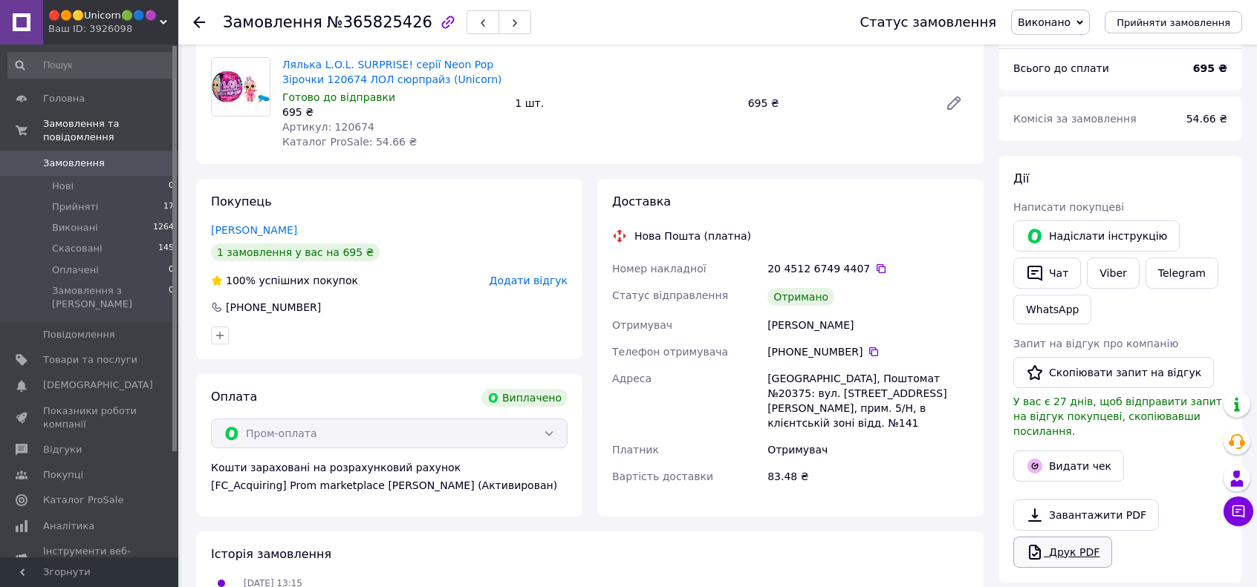
scroll to position [231, 0]
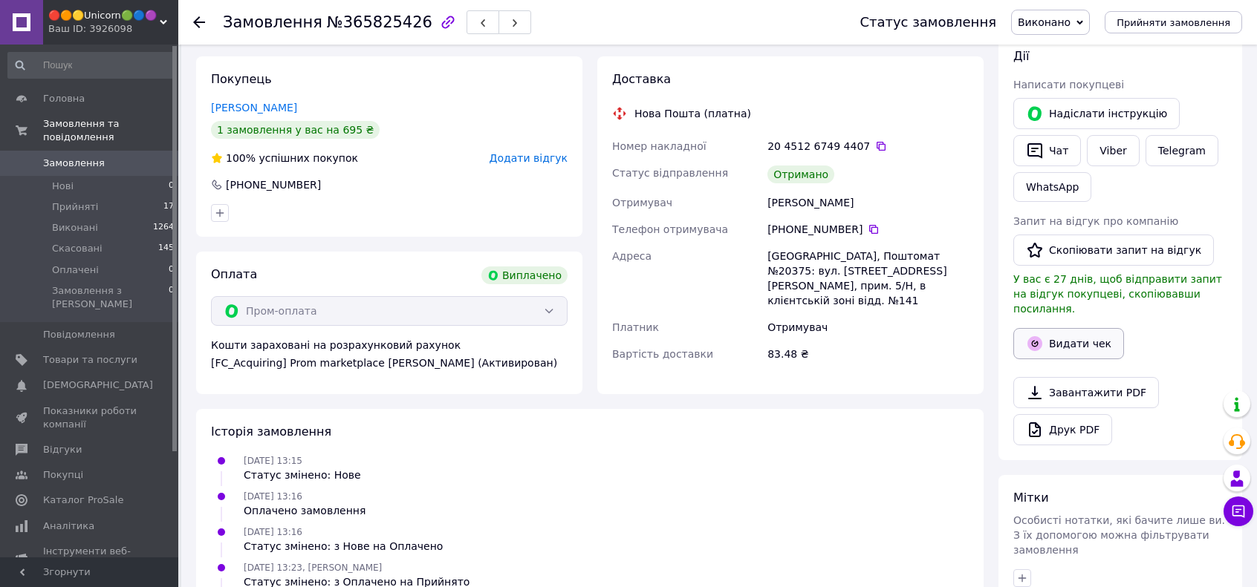
click at [1087, 331] on button "Видати чек" at bounding box center [1068, 343] width 111 height 31
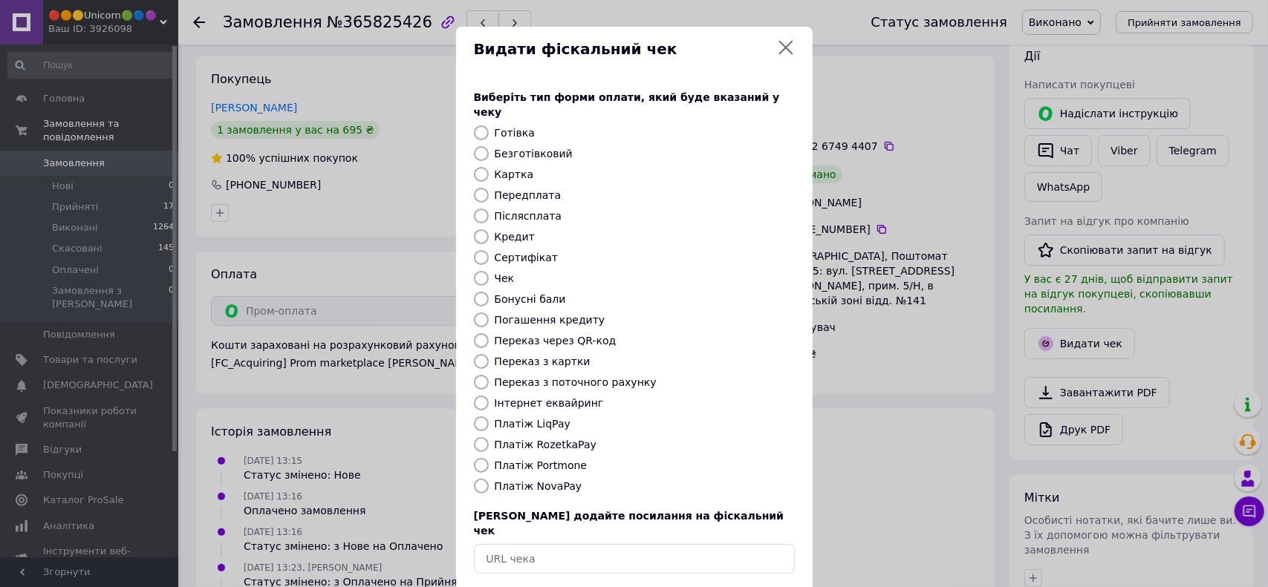
click at [556, 439] on label "Платіж RozetkaPay" at bounding box center [546, 445] width 102 height 12
click at [489, 437] on input "Платіж RozetkaPay" at bounding box center [481, 444] width 15 height 15
radio input "true"
